Goal: Transaction & Acquisition: Purchase product/service

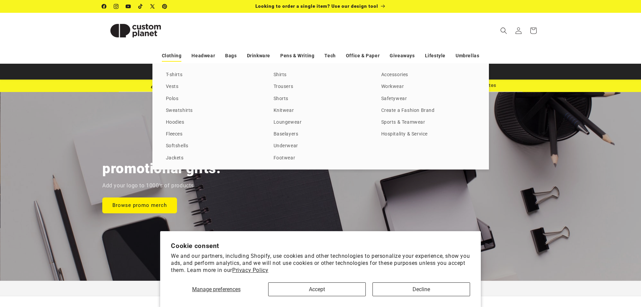
scroll to position [0, 1282]
click at [417, 134] on link "Hospitality & Service" at bounding box center [428, 134] width 94 height 9
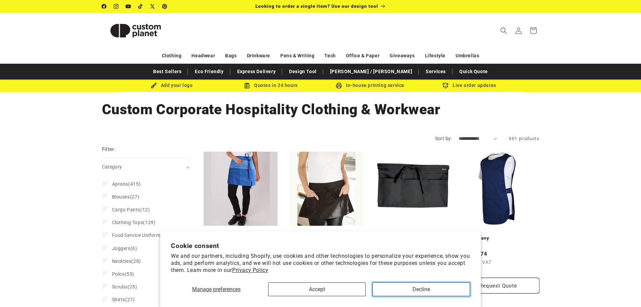
click at [425, 293] on button "Decline" at bounding box center [422, 289] width 98 height 14
